Goal: Task Accomplishment & Management: Manage account settings

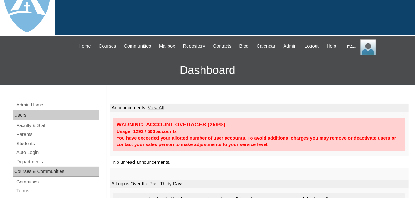
scroll to position [32, 0]
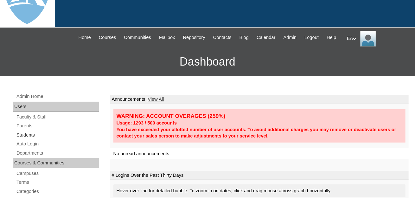
click at [17, 139] on link "Students" at bounding box center [57, 135] width 83 height 8
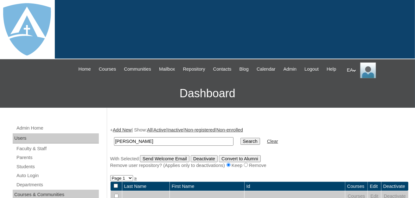
type input "[PERSON_NAME]"
click at [241, 145] on input "Search" at bounding box center [251, 141] width 20 height 7
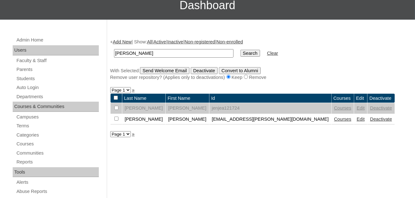
scroll to position [158, 0]
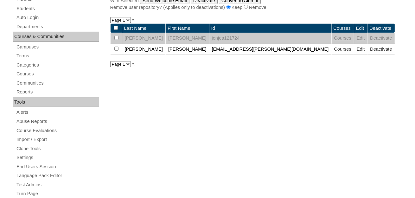
click at [357, 52] on link "Edit" at bounding box center [361, 49] width 8 height 5
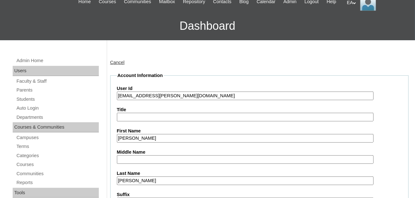
type input "primarystudentEA"
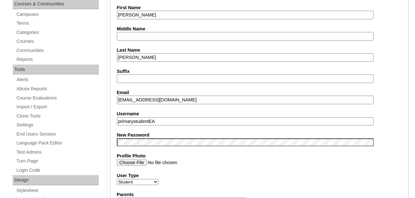
scroll to position [222, 0]
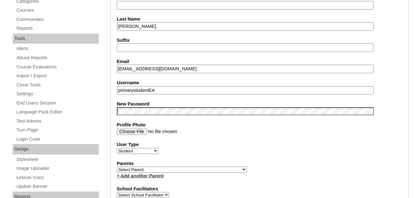
click at [179, 172] on select "Select Parent Garcia, Rosa Labourdette, Jessica Nicholson, Nicky Valentin , Nat…" at bounding box center [182, 170] width 130 height 6
click at [181, 172] on select "Select Parent Garcia, Rosa Labourdette, Jessica Nicholson, Nicky Valentin , Nat…" at bounding box center [182, 170] width 130 height 6
select select "101169"
click at [117, 170] on select "Select Parent Garcia, Rosa Labourdette, Jessica Nicholson, Nicky Valentin , Nat…" at bounding box center [182, 170] width 130 height 6
drag, startPoint x: 168, startPoint y: 97, endPoint x: 117, endPoint y: 96, distance: 51.4
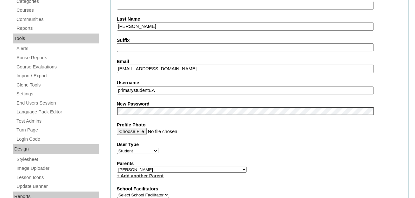
click at [117, 95] on input "primarystudentEA" at bounding box center [245, 90] width 257 height 9
click at [118, 93] on input "Username" at bounding box center [245, 90] width 257 height 9
paste input "baptiste.blackmon@enlightiumstudent.com"
type input "baptiste.blackmon@enlightiumstudent.com"
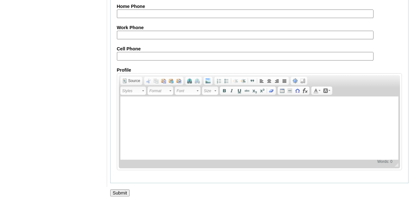
scroll to position [791, 0]
click at [124, 189] on input "Submit" at bounding box center [120, 192] width 20 height 7
